Goal: Find specific page/section: Find specific page/section

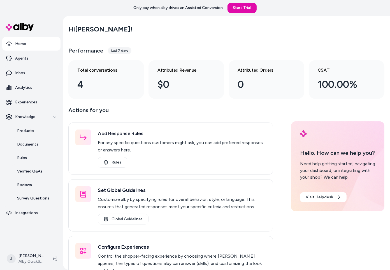
click at [64, 57] on main "Hi [PERSON_NAME] ! Performance Last 7 days Total conversations 4 Attributed Rev…" at bounding box center [227, 158] width 328 height 285
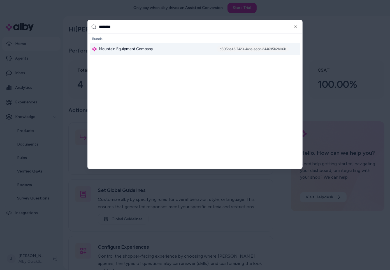
type input "********"
click at [107, 53] on div "Mountain Equipment Company d505ba43-7423-4aba-aecc-244695b2b06b" at bounding box center [195, 49] width 210 height 12
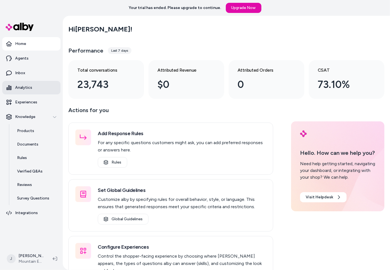
click at [26, 88] on p "Analytics" at bounding box center [23, 88] width 17 height 6
